Goal: Task Accomplishment & Management: Manage account settings

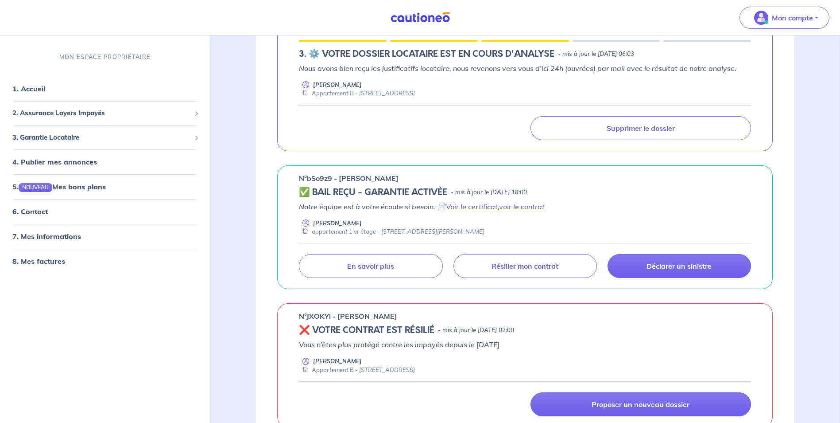
scroll to position [310, 0]
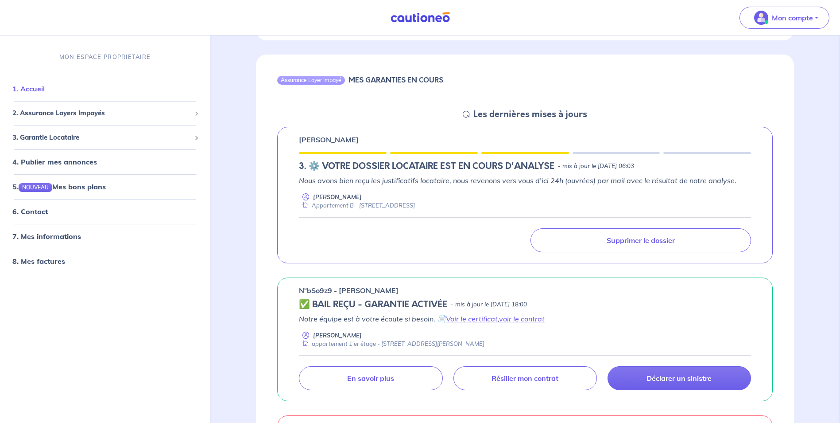
click at [37, 89] on link "1. Accueil" at bounding box center [28, 89] width 32 height 9
click at [43, 211] on link "6. Contact" at bounding box center [29, 211] width 35 height 9
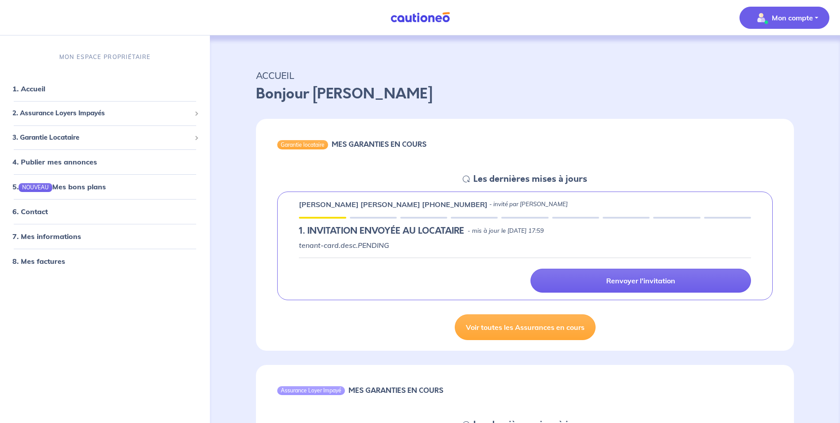
click at [785, 18] on p "Mon compte" at bounding box center [792, 17] width 41 height 11
click at [778, 78] on link "Me déconnecter" at bounding box center [775, 76] width 71 height 14
